Goal: Information Seeking & Learning: Learn about a topic

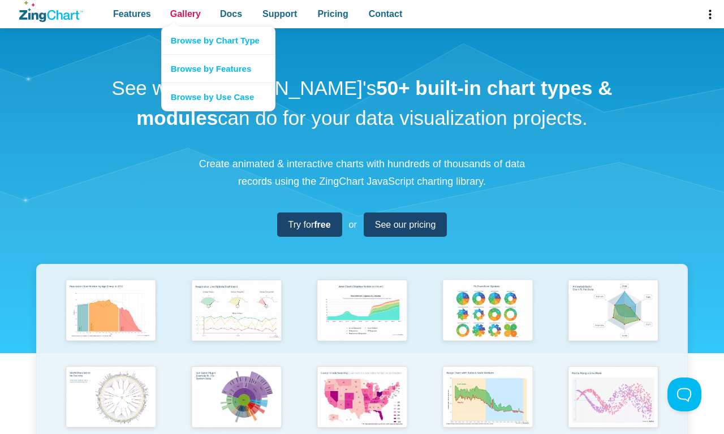
click at [185, 14] on span "Gallery" at bounding box center [185, 13] width 31 height 15
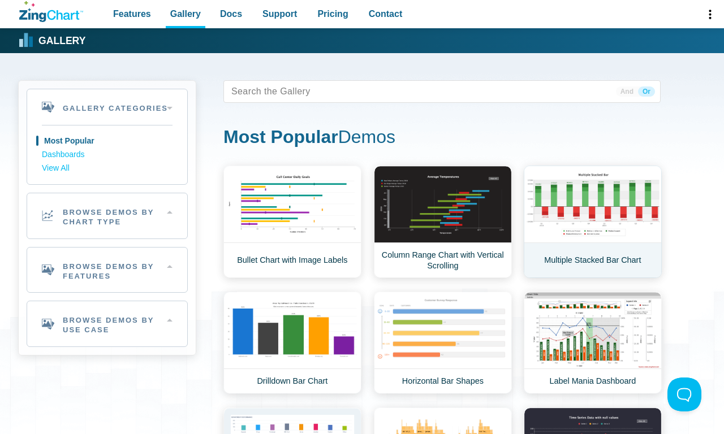
click at [593, 222] on link "Multiple Stacked Bar Chart" at bounding box center [593, 222] width 138 height 113
